Goal: Find specific page/section

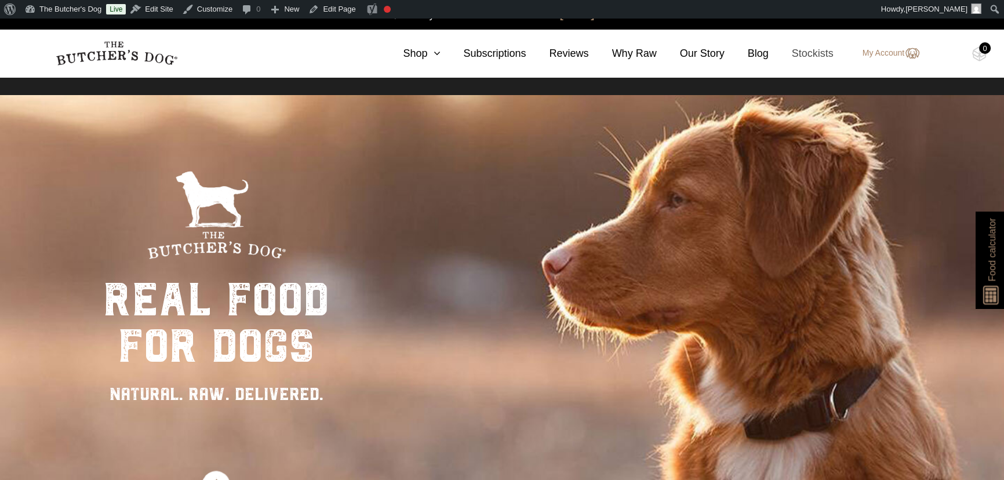
click at [818, 52] on link "Stockists" at bounding box center [801, 54] width 65 height 16
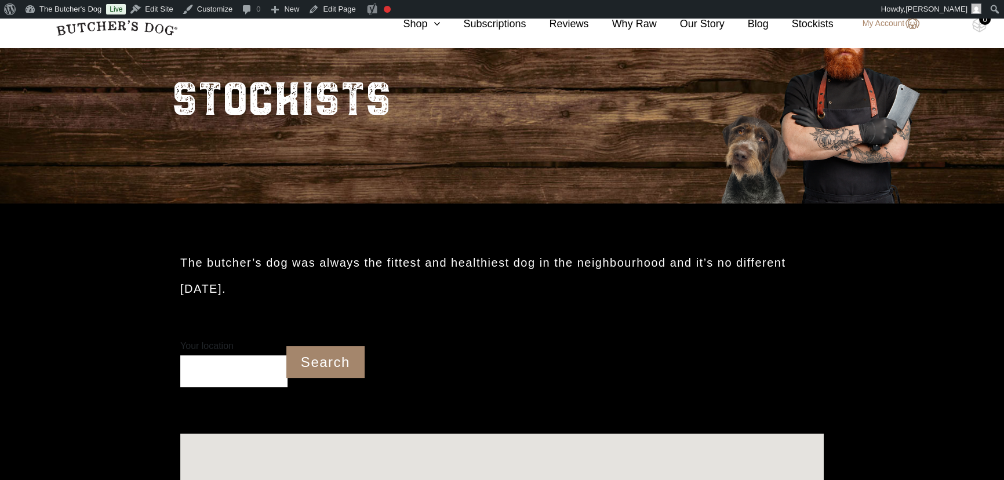
scroll to position [108, 0]
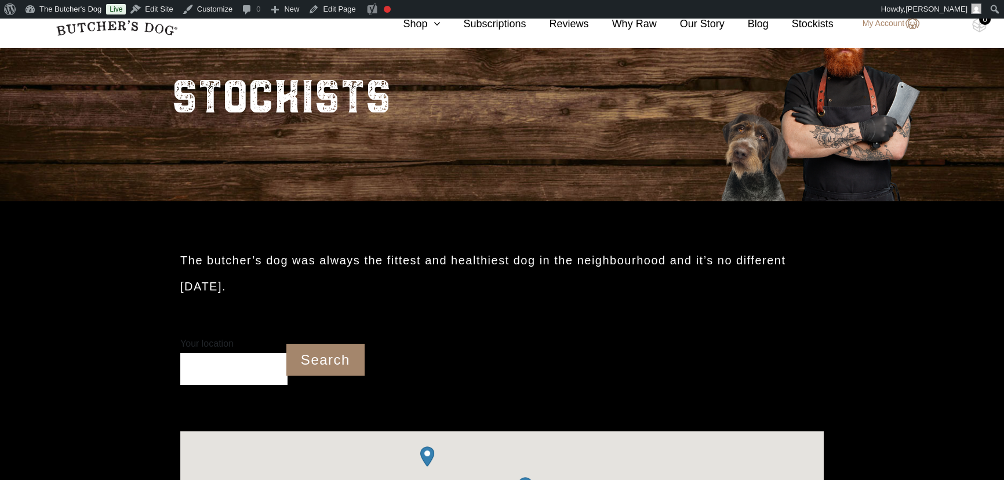
click at [209, 373] on input "Your location" at bounding box center [233, 369] width 107 height 32
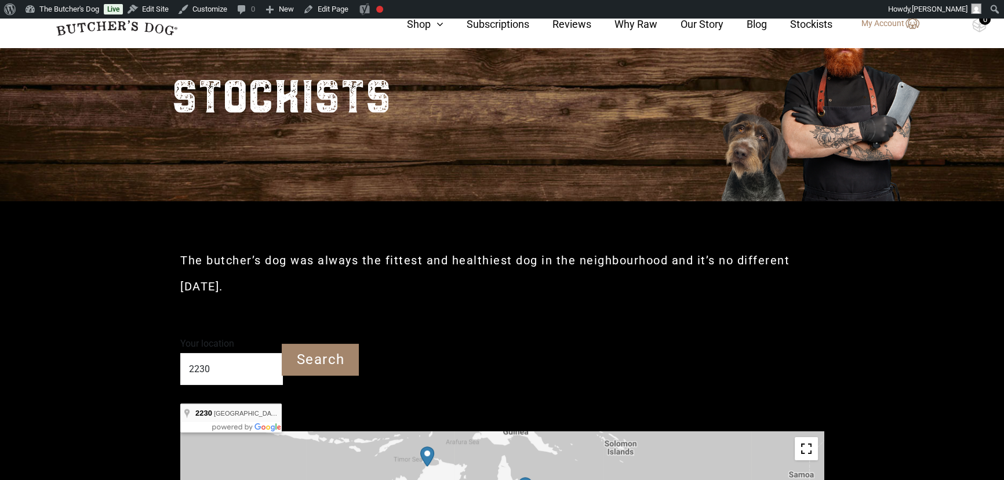
type input "[GEOGRAPHIC_DATA] 2230"
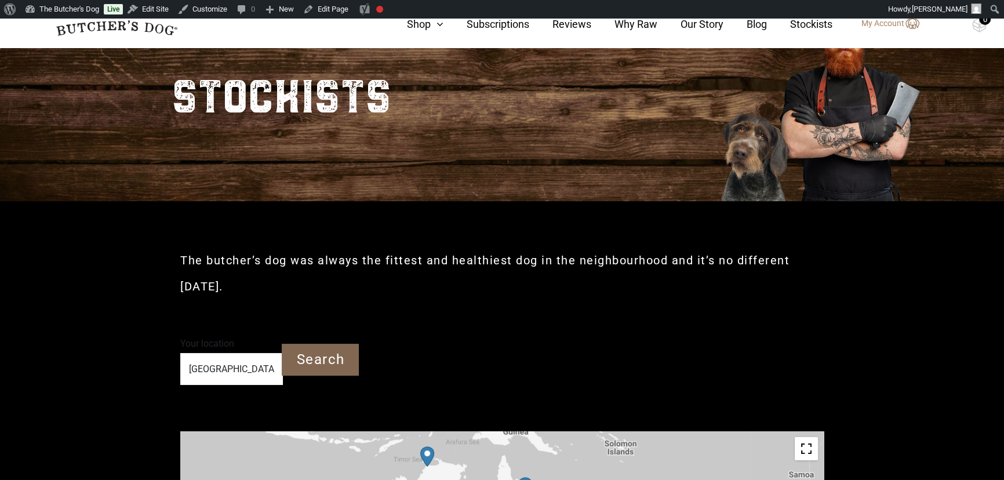
click at [310, 357] on input "Search" at bounding box center [320, 360] width 77 height 32
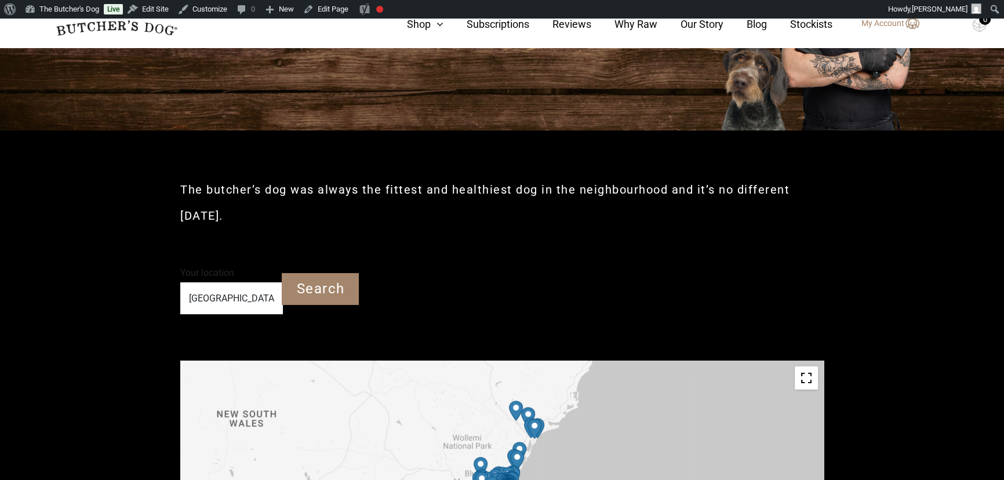
scroll to position [319, 0]
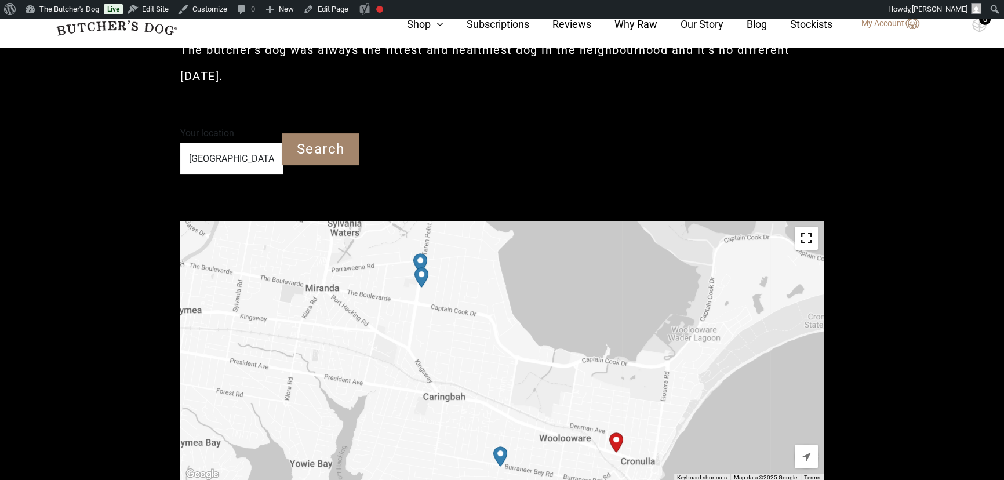
click at [421, 277] on img "PetO Caringbah" at bounding box center [421, 278] width 23 height 30
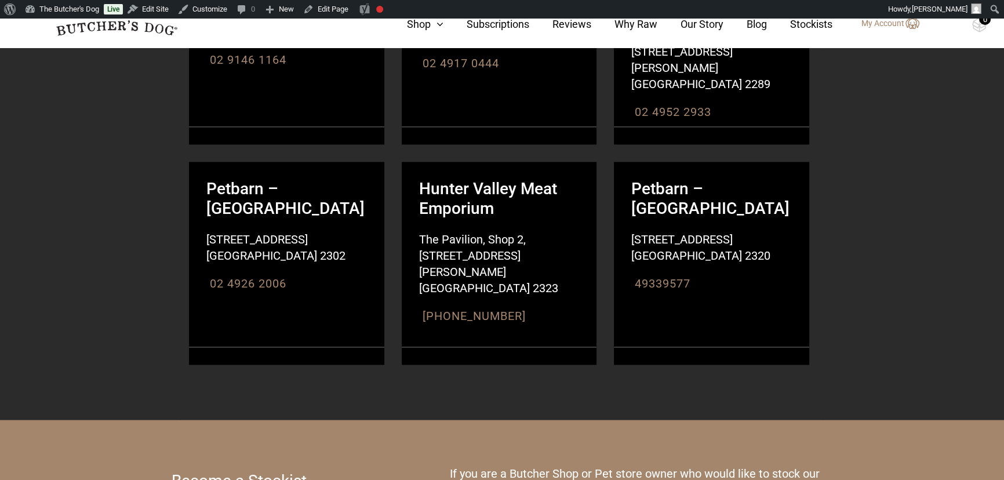
scroll to position [7580, 0]
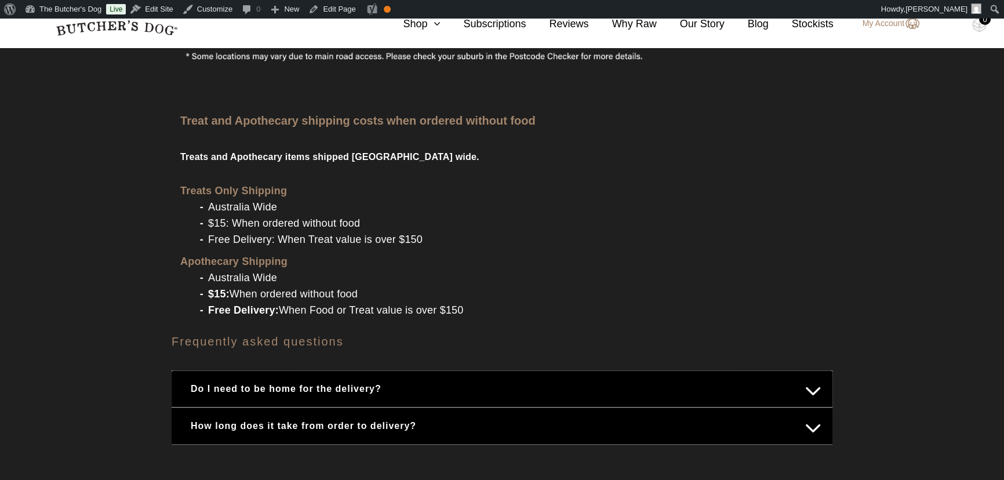
scroll to position [1370, 0]
